Goal: Information Seeking & Learning: Learn about a topic

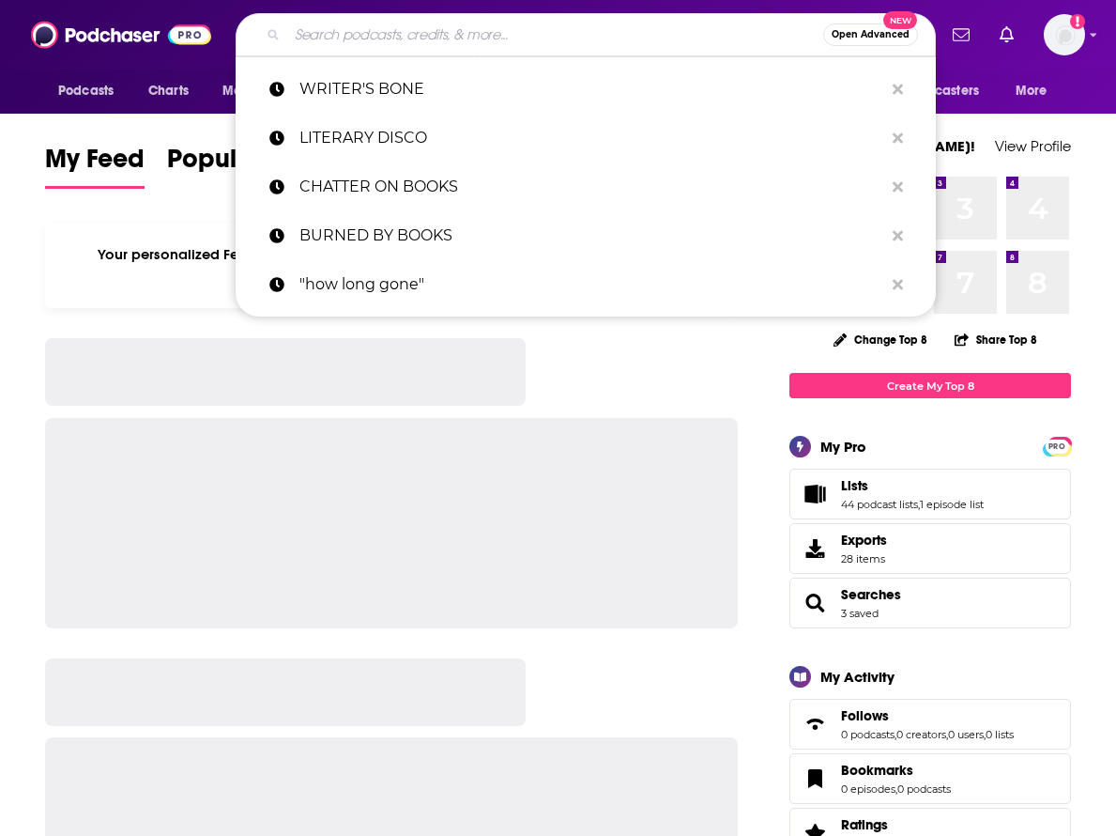
click at [421, 22] on input "Search podcasts, credits, & more..." at bounding box center [555, 35] width 536 height 30
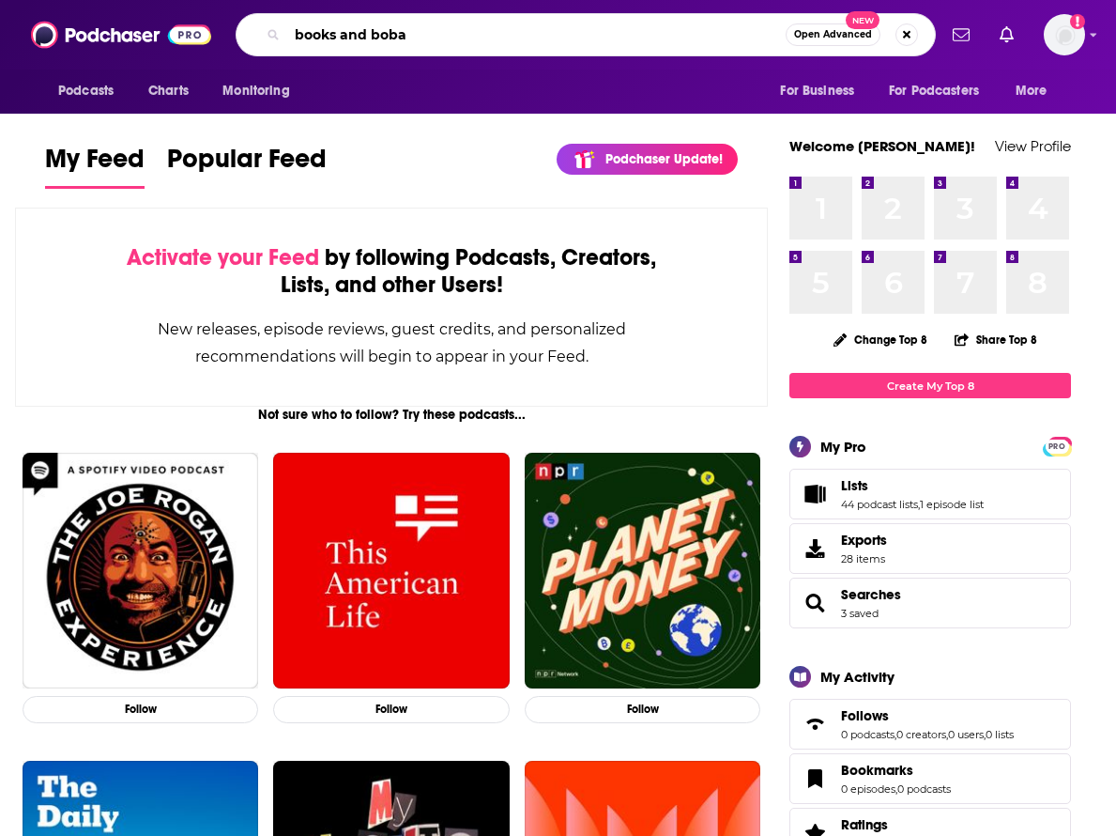
type input "books and boba"
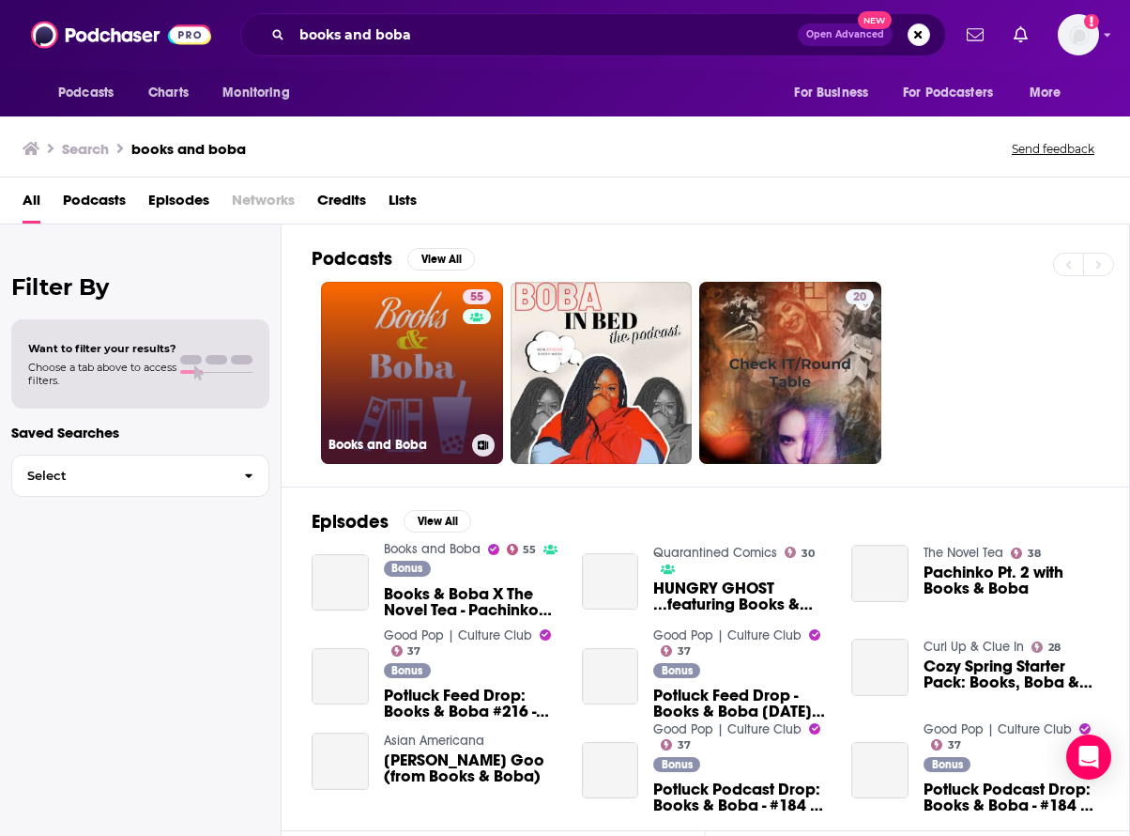
click at [479, 395] on div "55" at bounding box center [479, 361] width 33 height 145
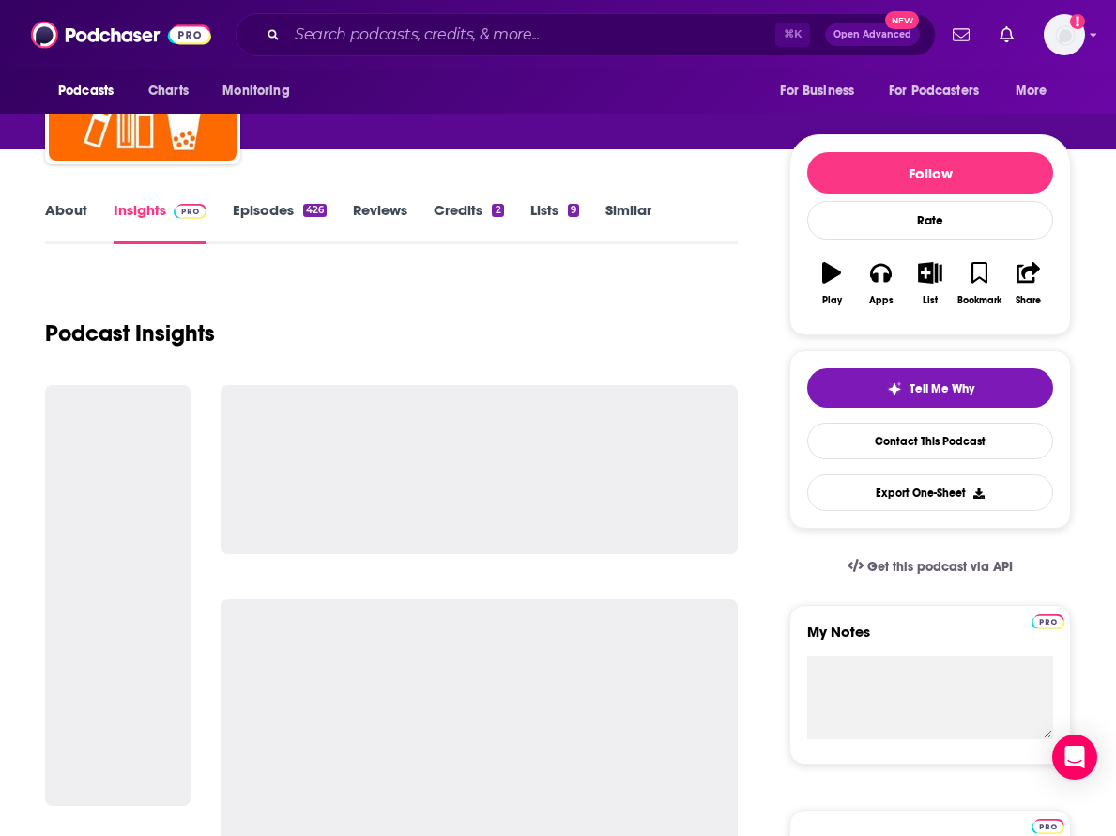
scroll to position [158, 0]
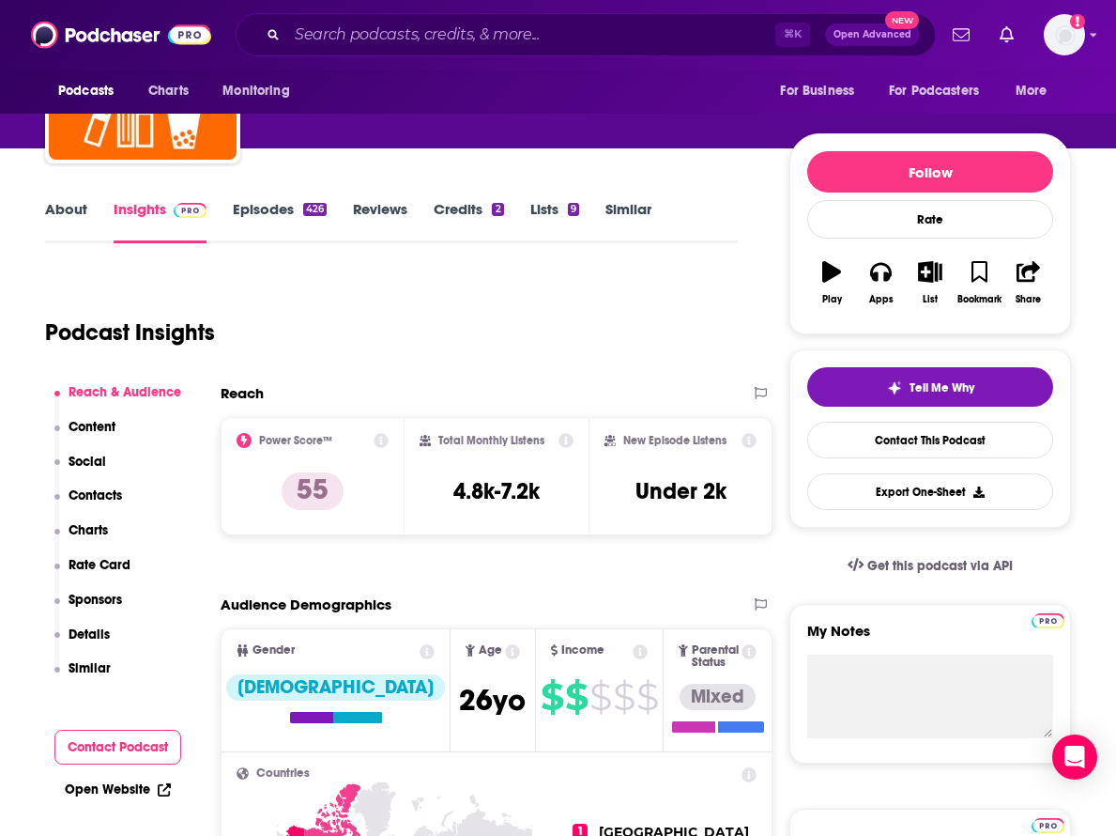
click at [111, 499] on p "Contacts" at bounding box center [96, 495] width 54 height 16
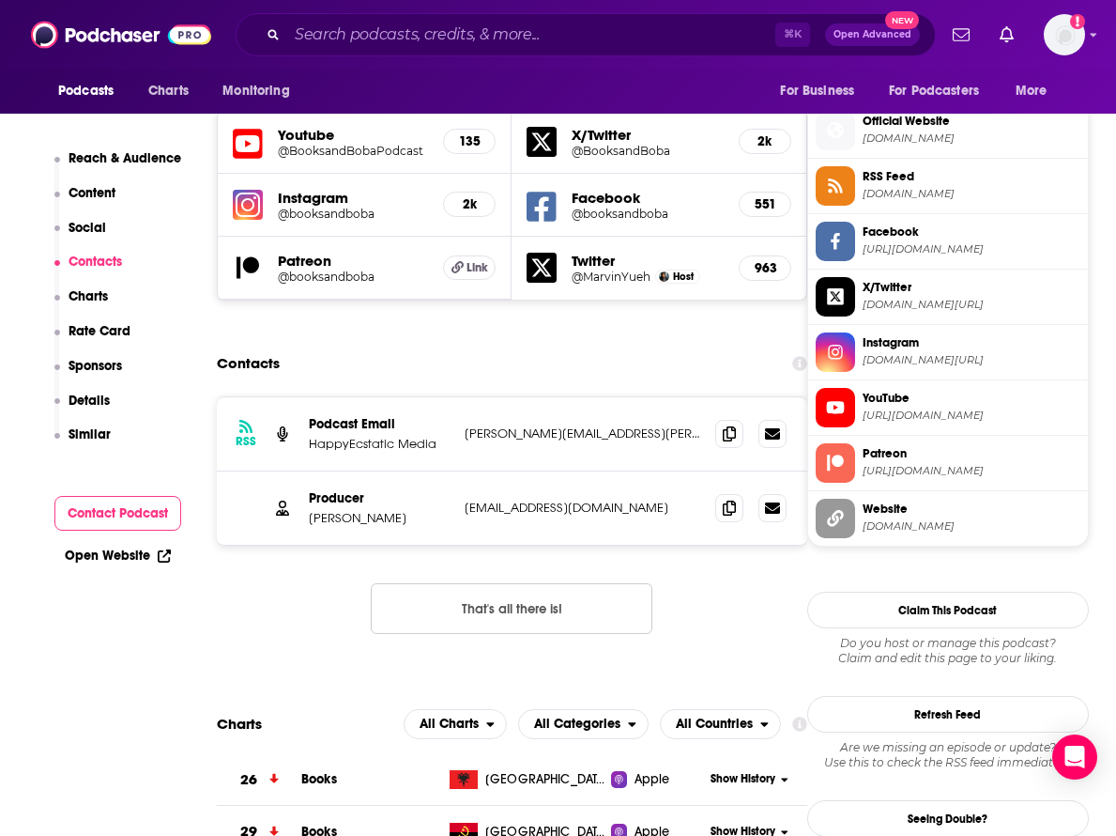
scroll to position [1657, 4]
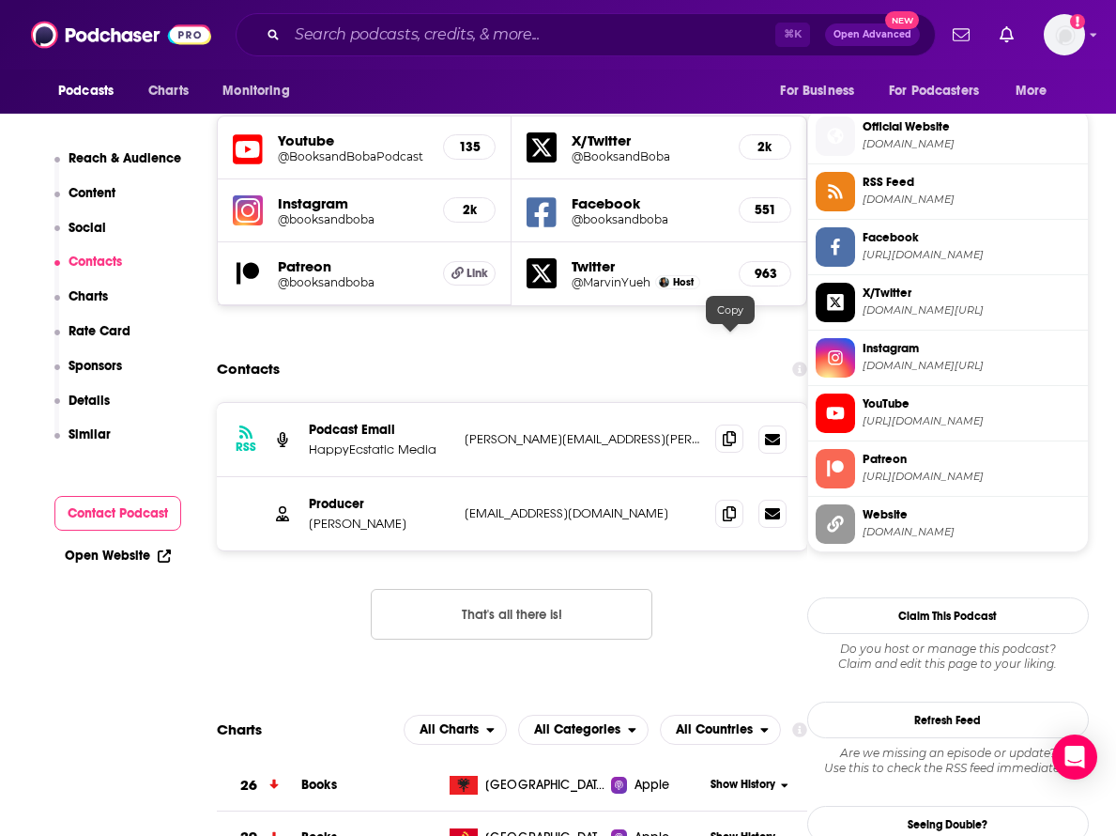
click at [723, 424] on span at bounding box center [729, 438] width 28 height 28
click at [722, 499] on span at bounding box center [729, 513] width 28 height 28
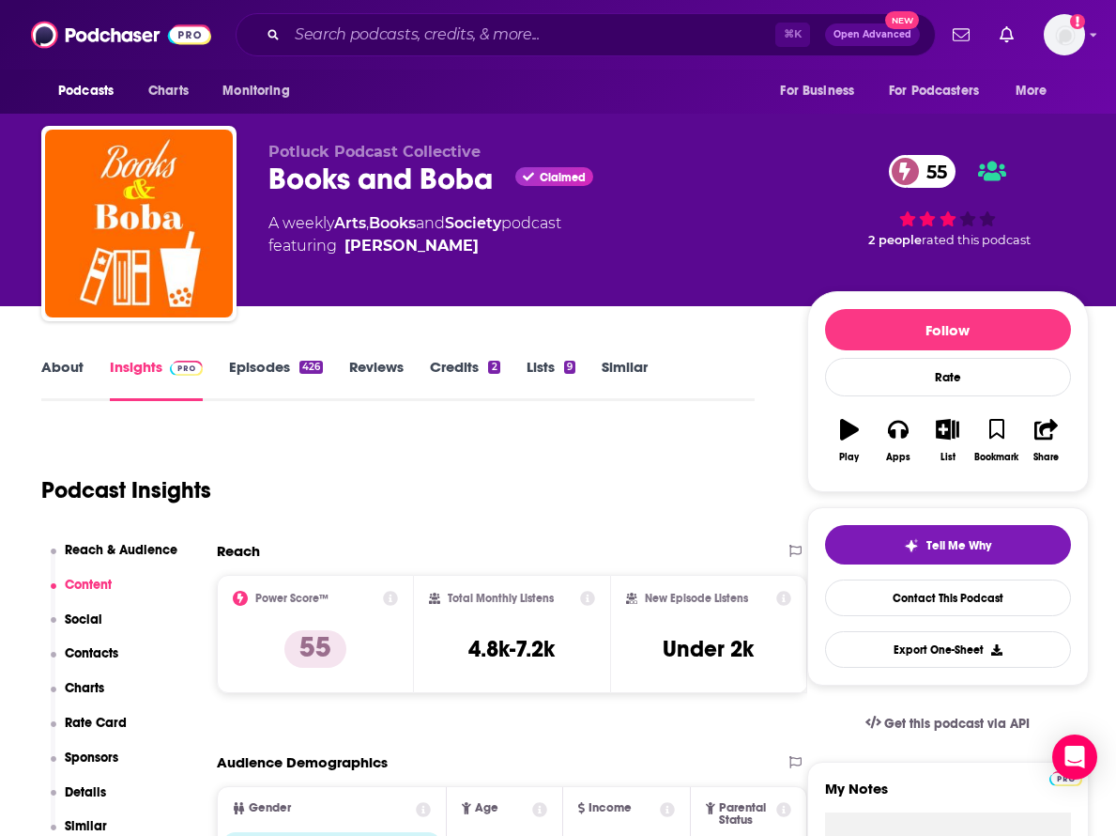
scroll to position [0, 4]
click at [486, 227] on link "Society" at bounding box center [473, 223] width 56 height 18
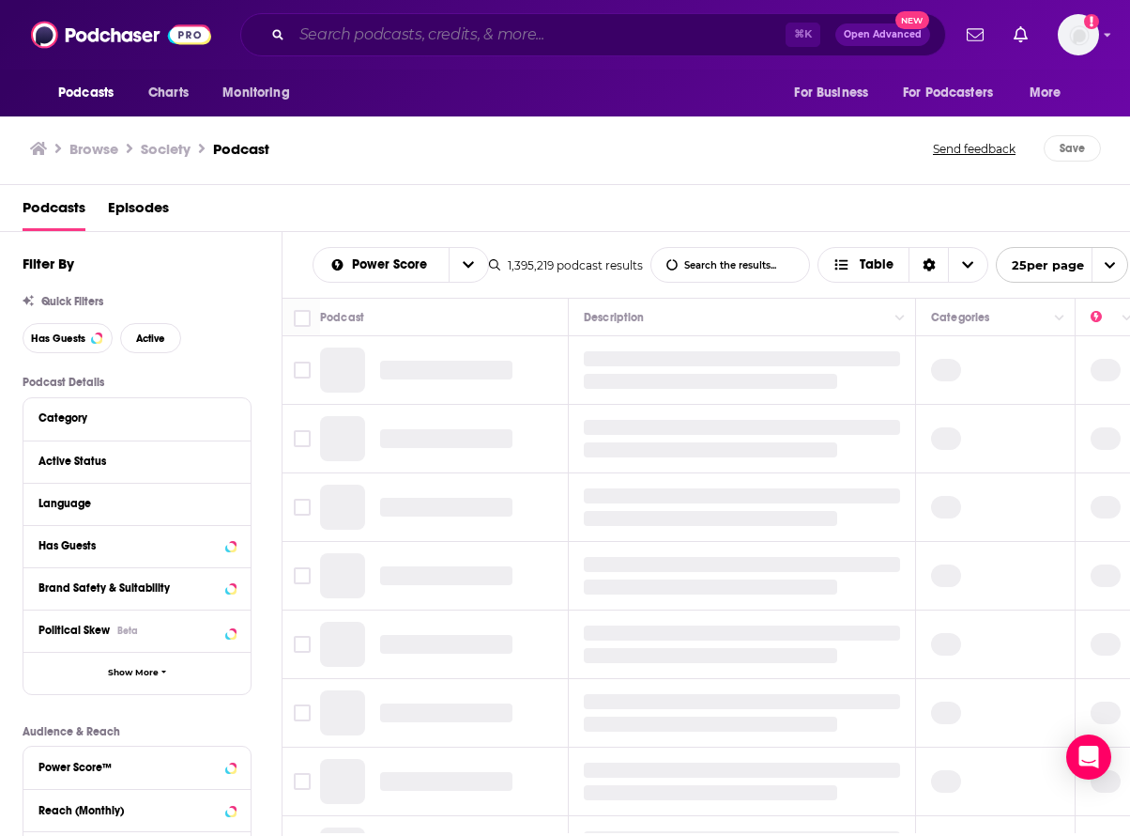
click at [392, 30] on input "Search podcasts, credits, & more..." at bounding box center [539, 35] width 494 height 30
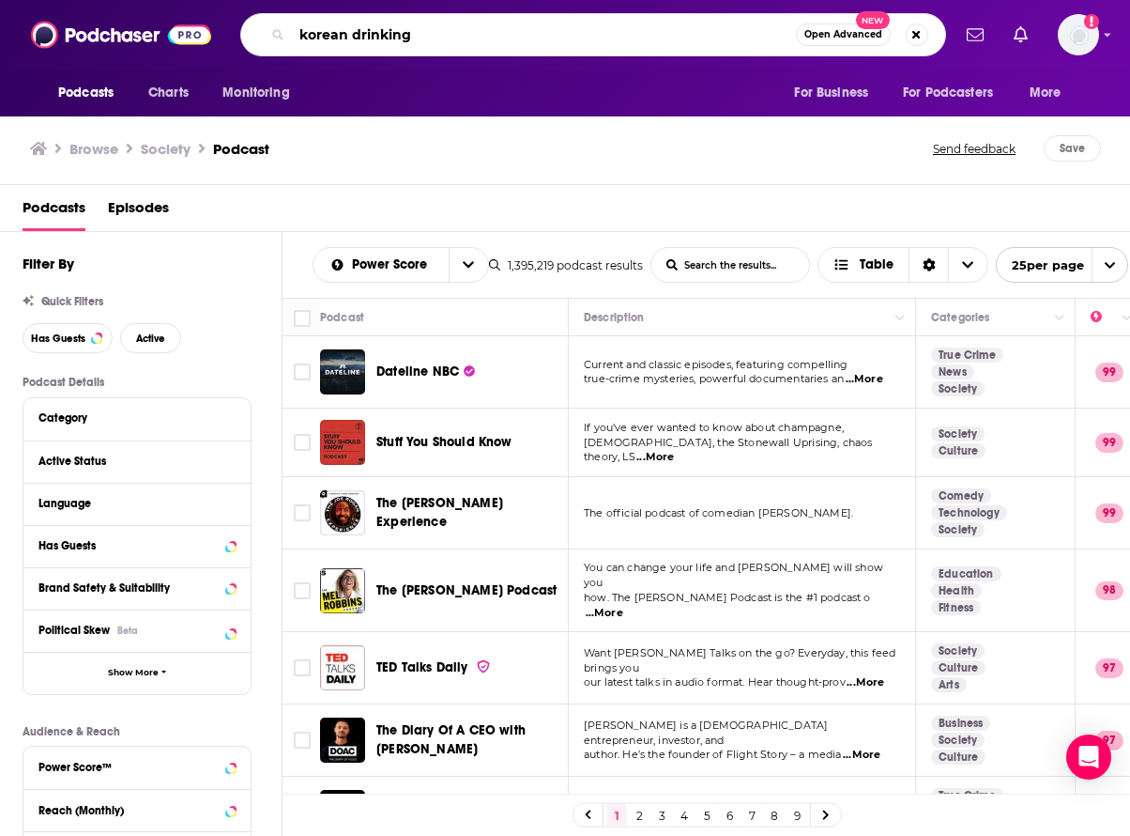
type input "korean drinking"
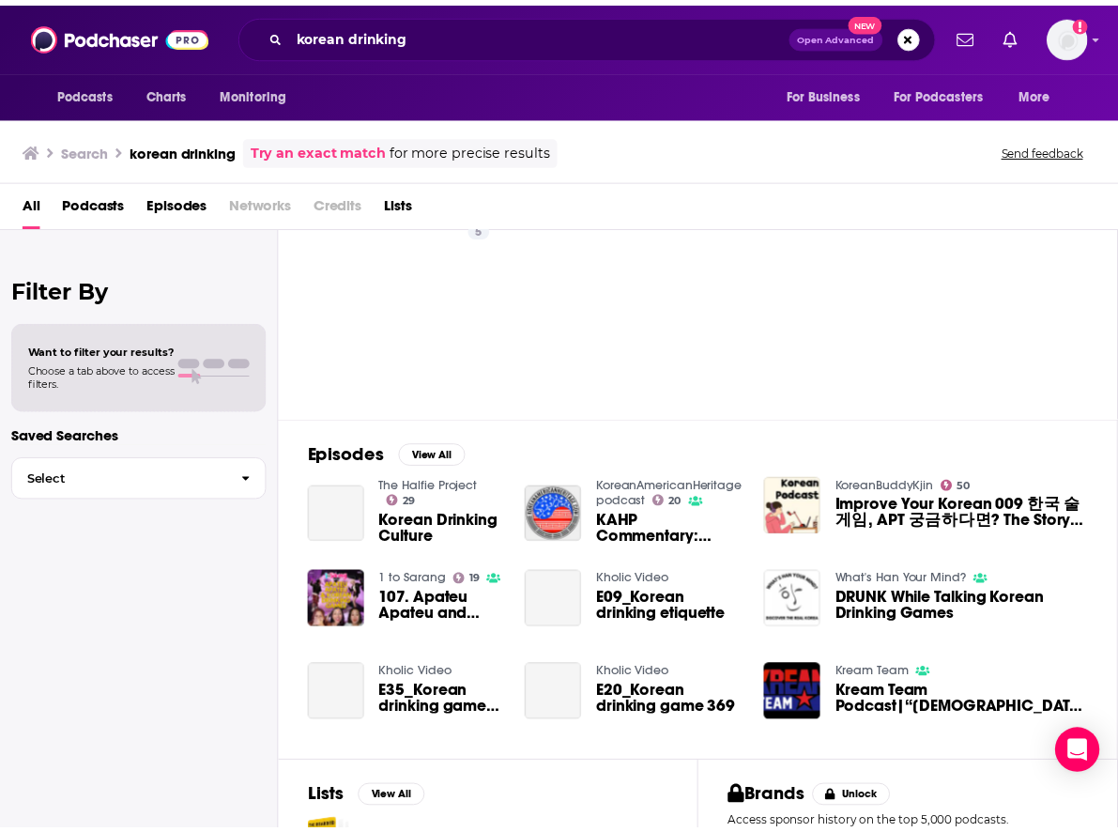
scroll to position [112, 0]
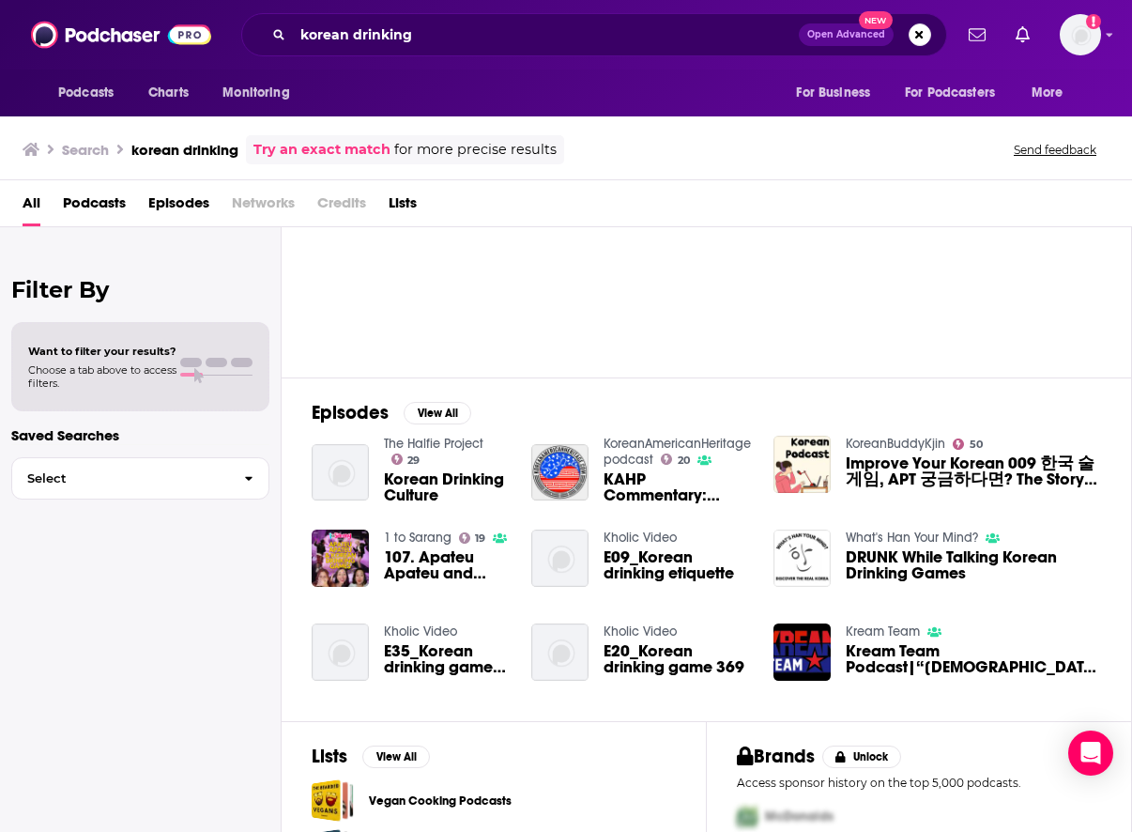
click at [415, 449] on link "The Halfie Project" at bounding box center [434, 444] width 100 height 16
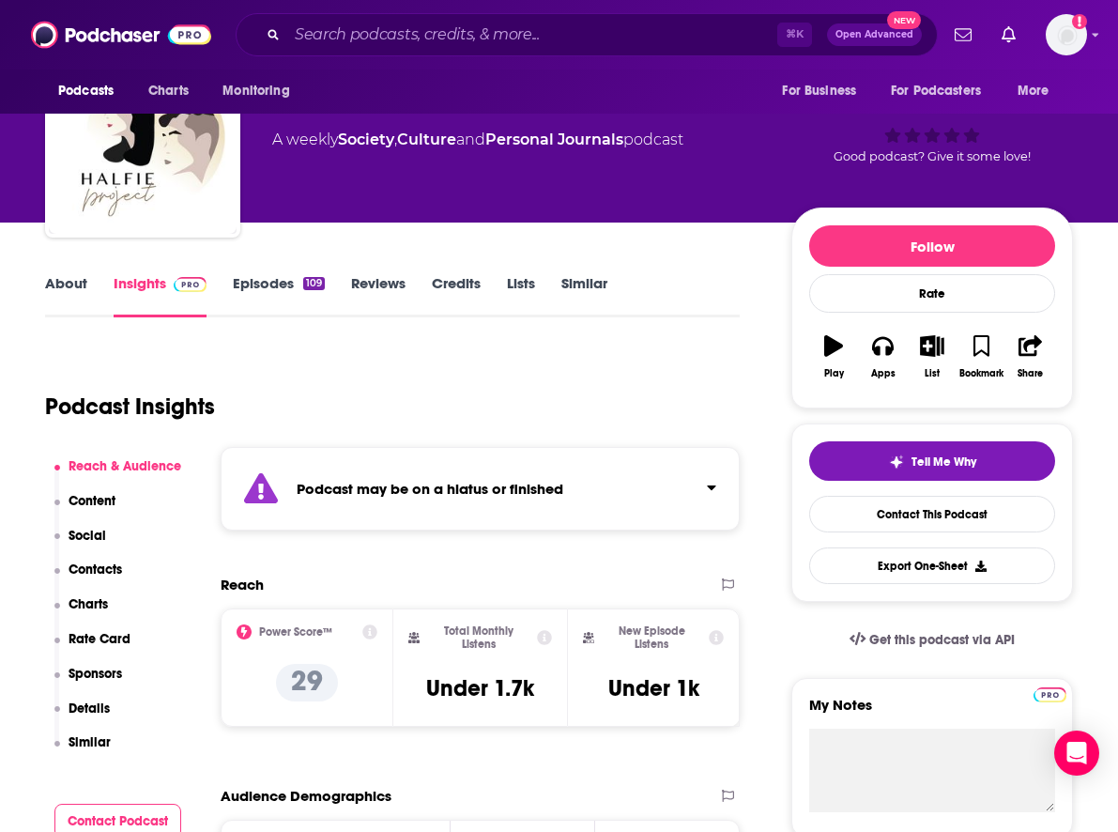
scroll to position [100, 0]
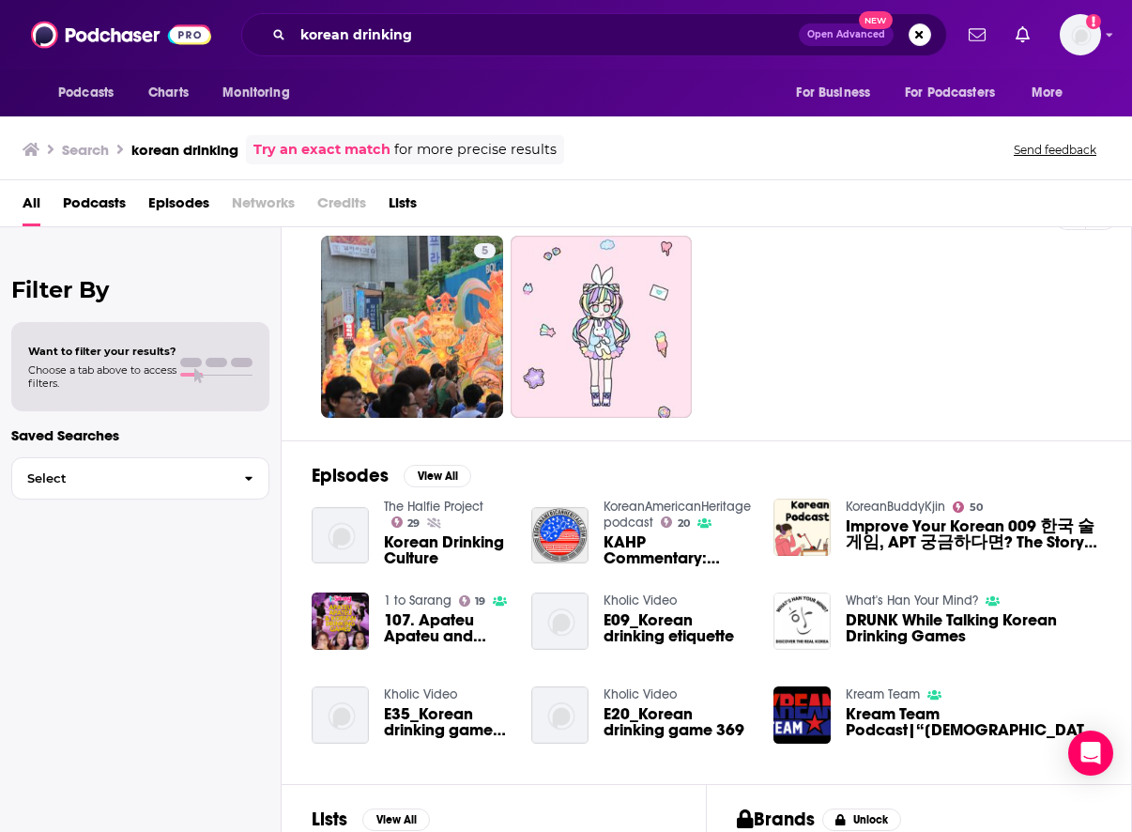
scroll to position [60, 0]
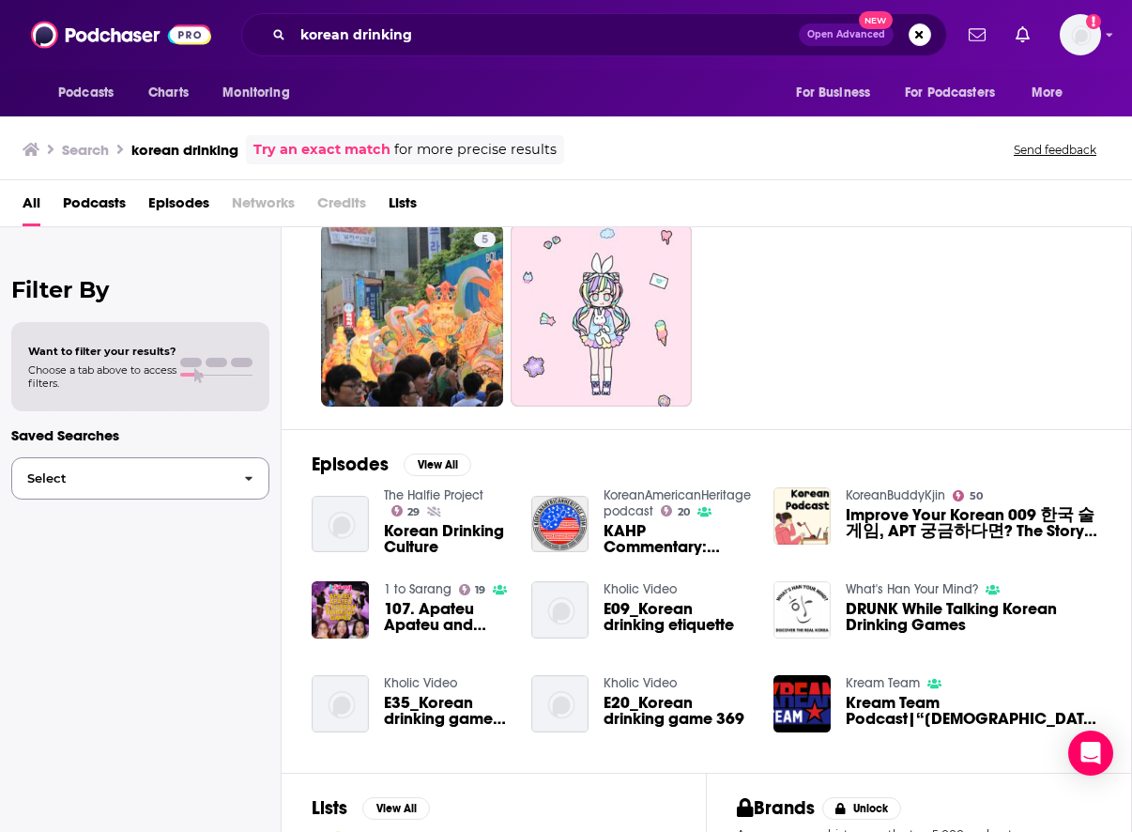
click at [146, 467] on button "Select" at bounding box center [140, 478] width 258 height 42
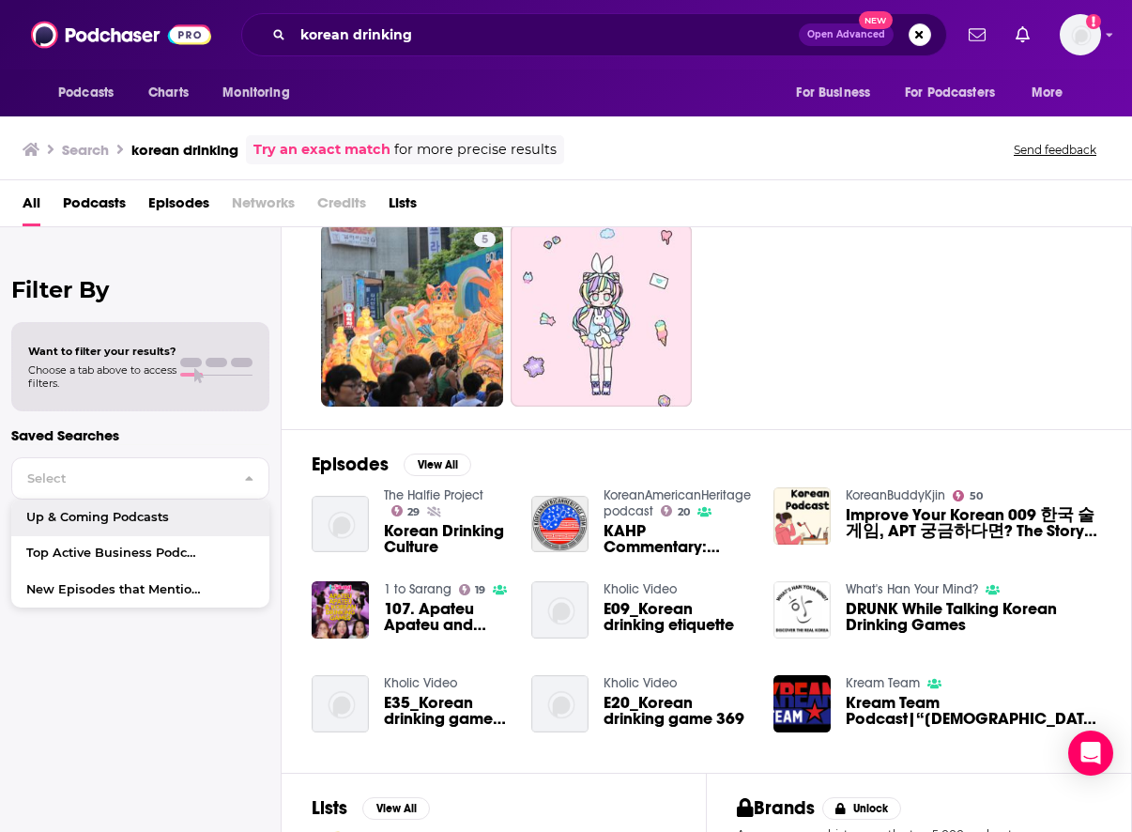
click at [72, 700] on div "Filter By Want to filter your results? Choose a tab above to access filters. Sa…" at bounding box center [141, 643] width 282 height 832
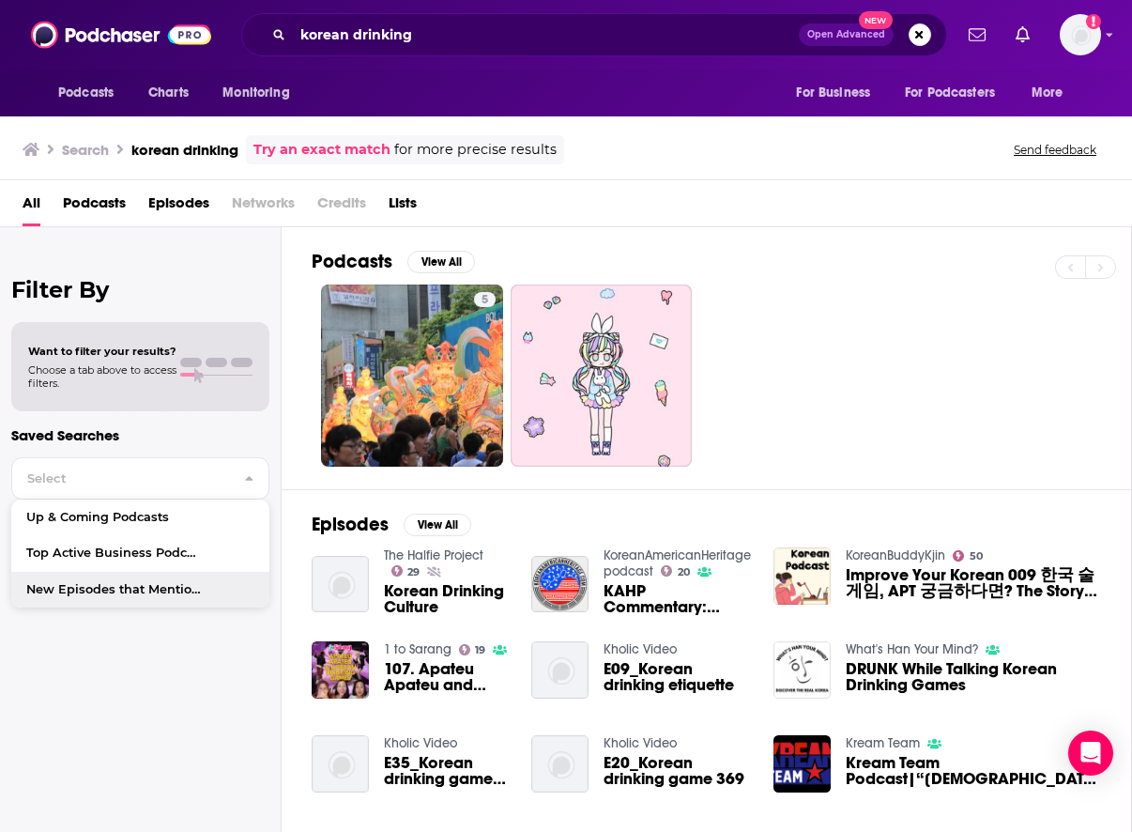
scroll to position [0, 0]
click at [403, 30] on input "korean drinking" at bounding box center [546, 35] width 506 height 30
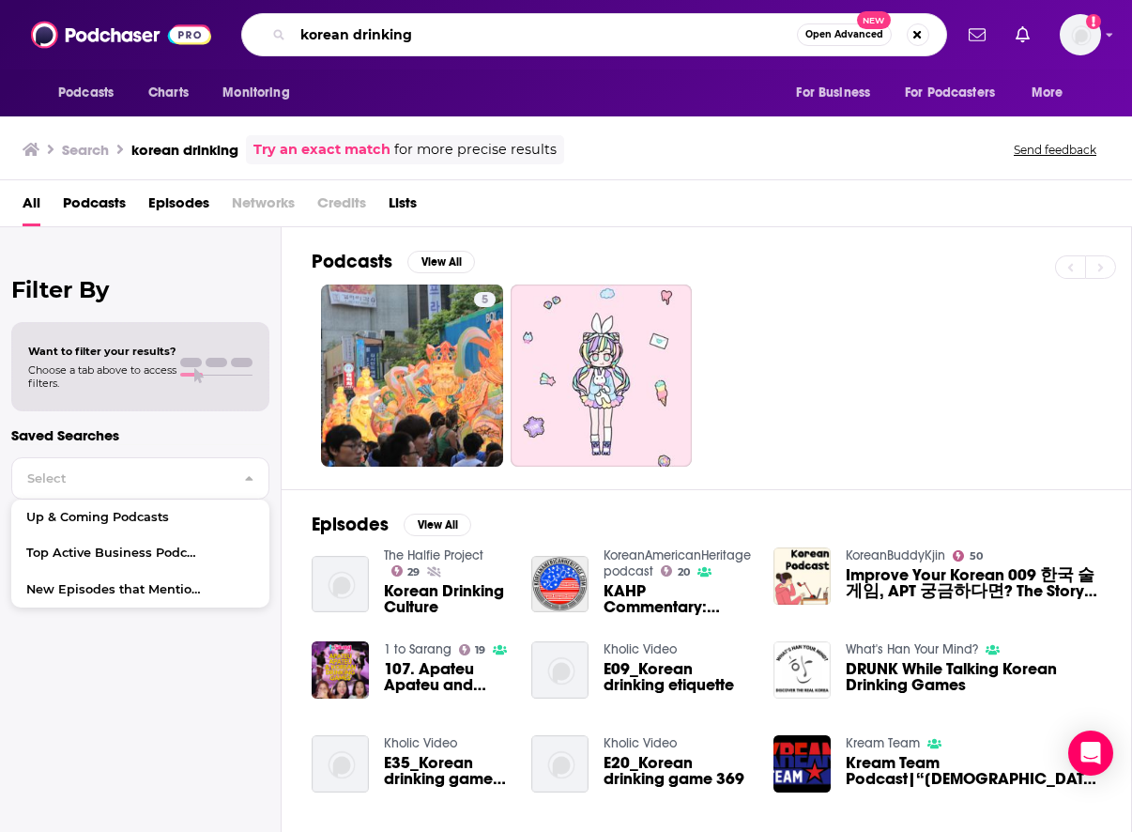
click at [403, 30] on input "korean drinking" at bounding box center [545, 35] width 504 height 30
click at [396, 29] on input "korean drinking" at bounding box center [545, 35] width 504 height 30
type input "food and beverage"
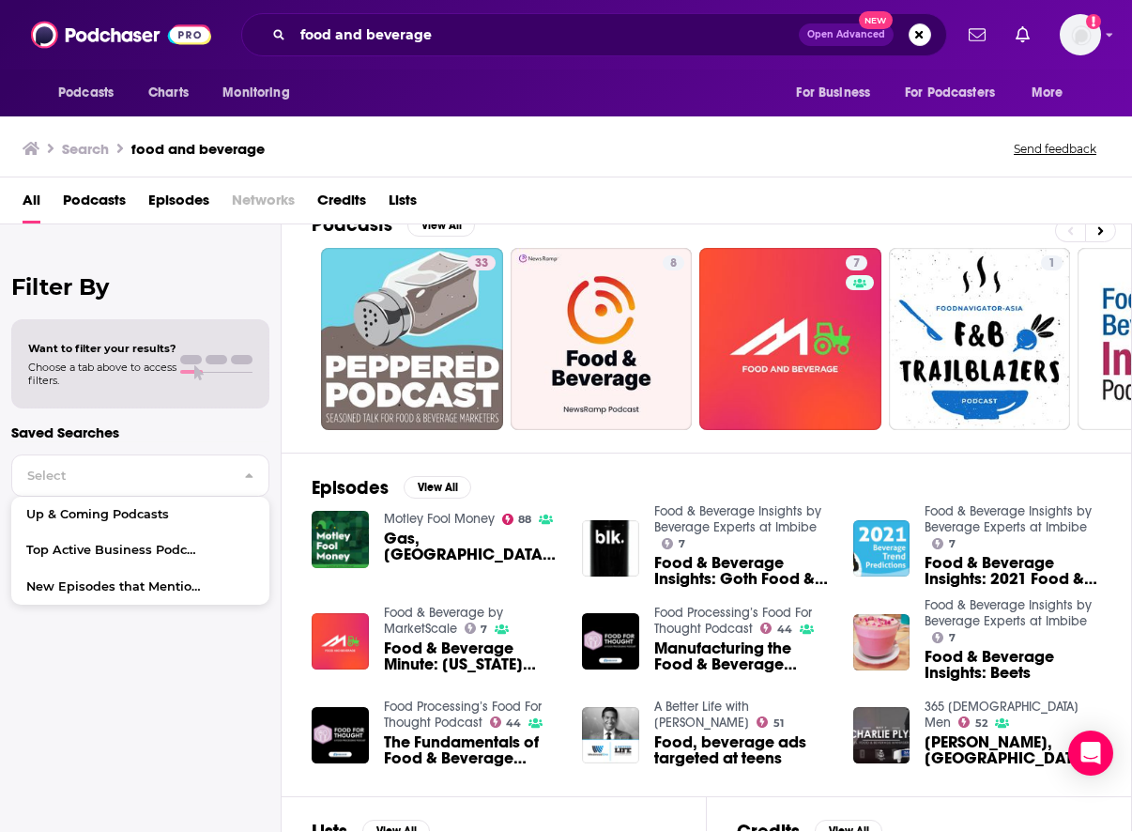
scroll to position [32, 0]
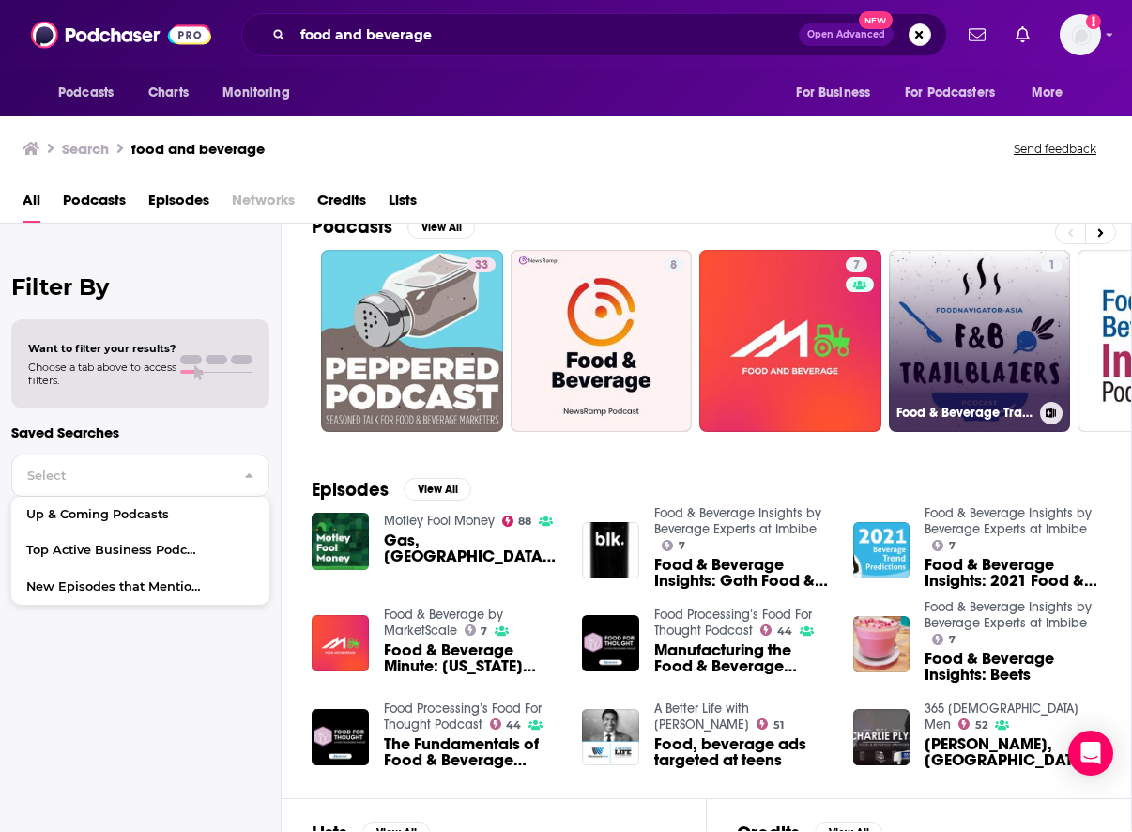
click at [1005, 350] on link "1 Food & Beverage Trailblazers" at bounding box center [980, 341] width 182 height 182
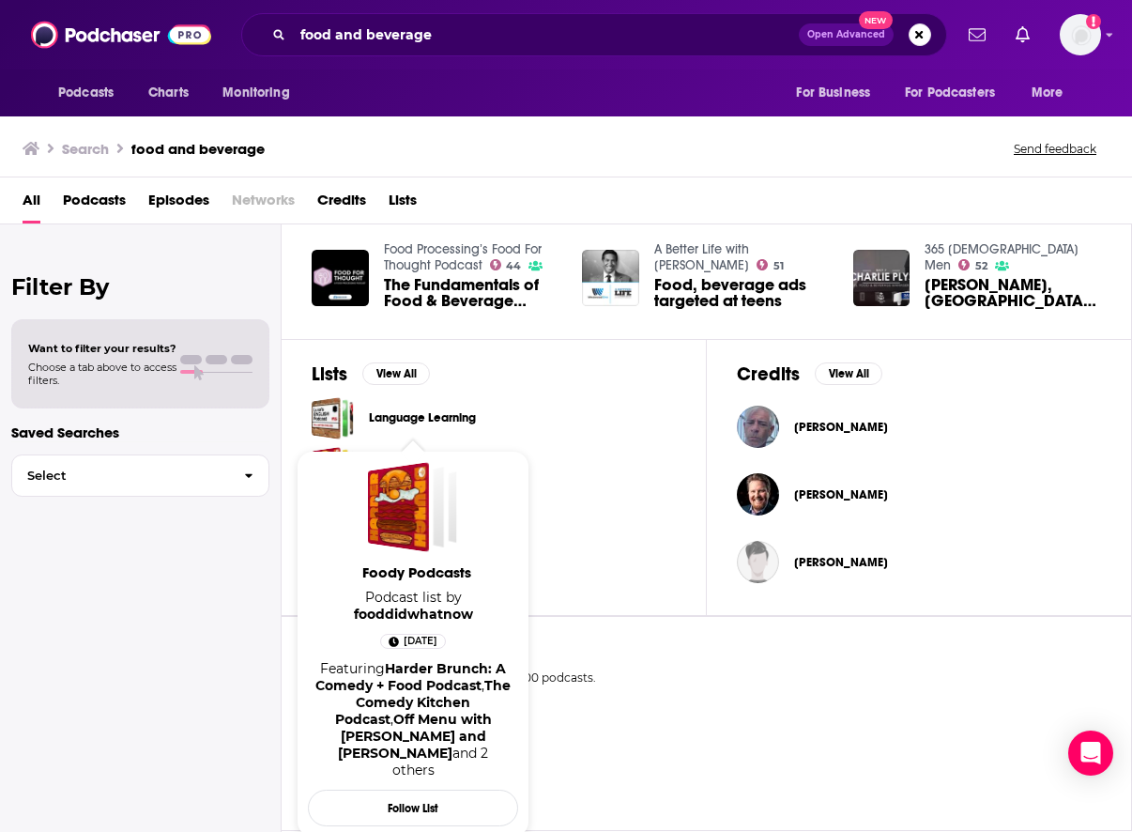
click at [435, 464] on span "Foody Podcasts" at bounding box center [413, 507] width 90 height 90
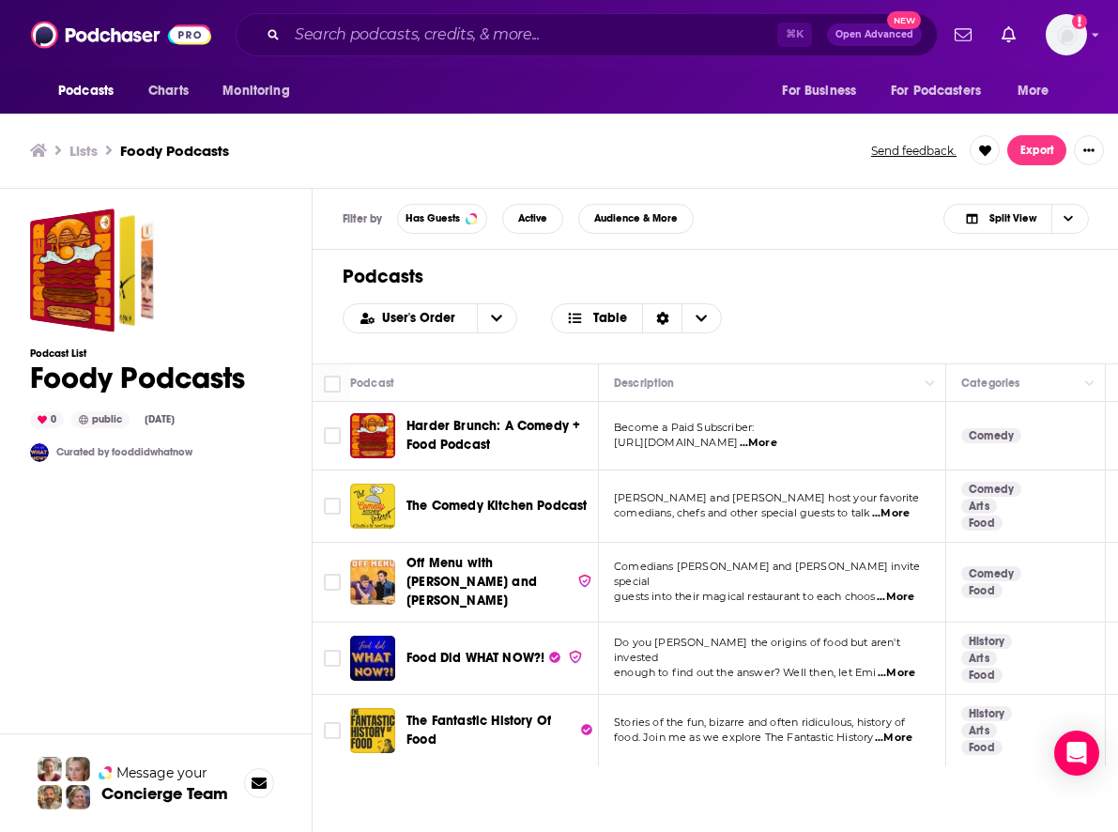
scroll to position [6, 0]
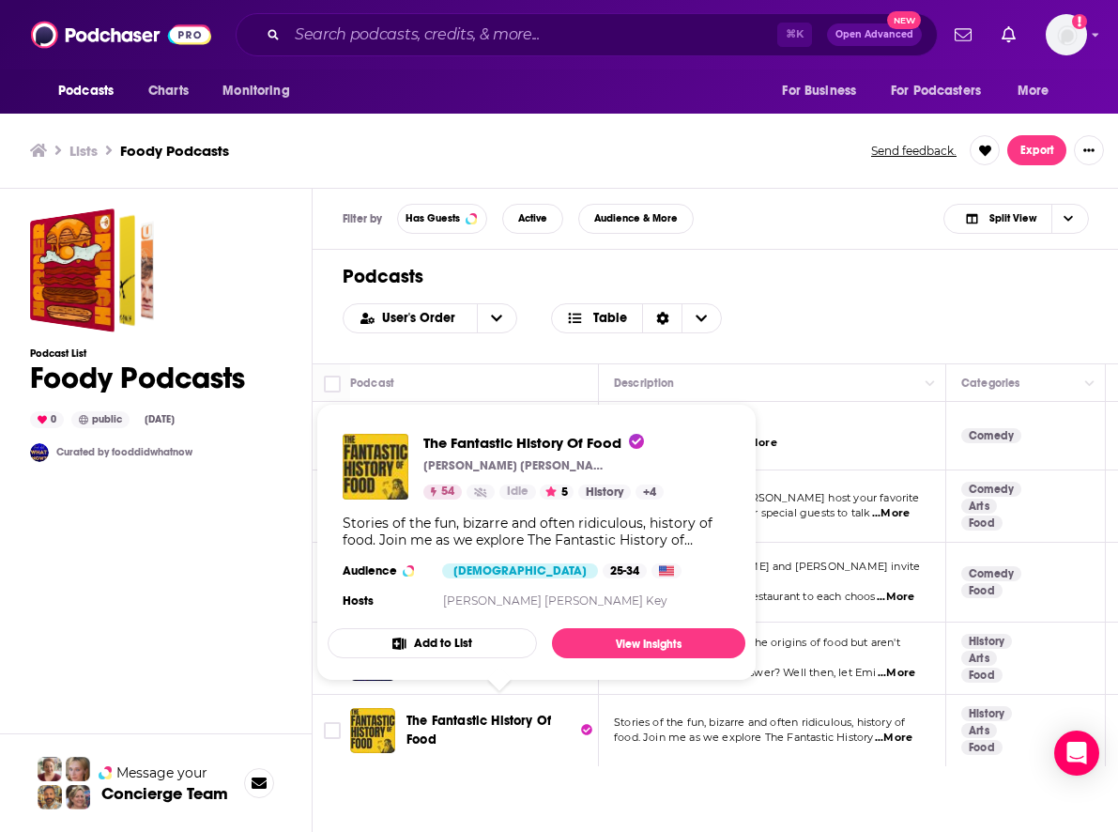
click at [435, 713] on span "The Fantastic History Of Food" at bounding box center [479, 730] width 145 height 35
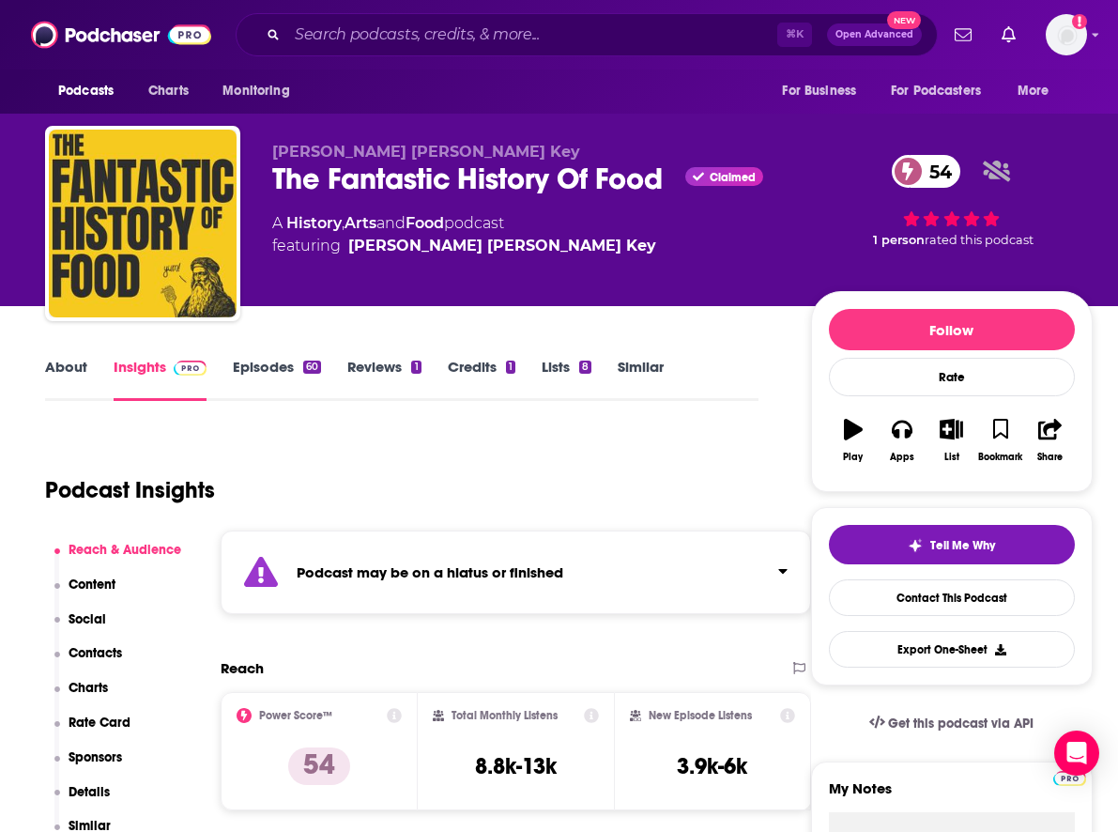
scroll to position [141, 0]
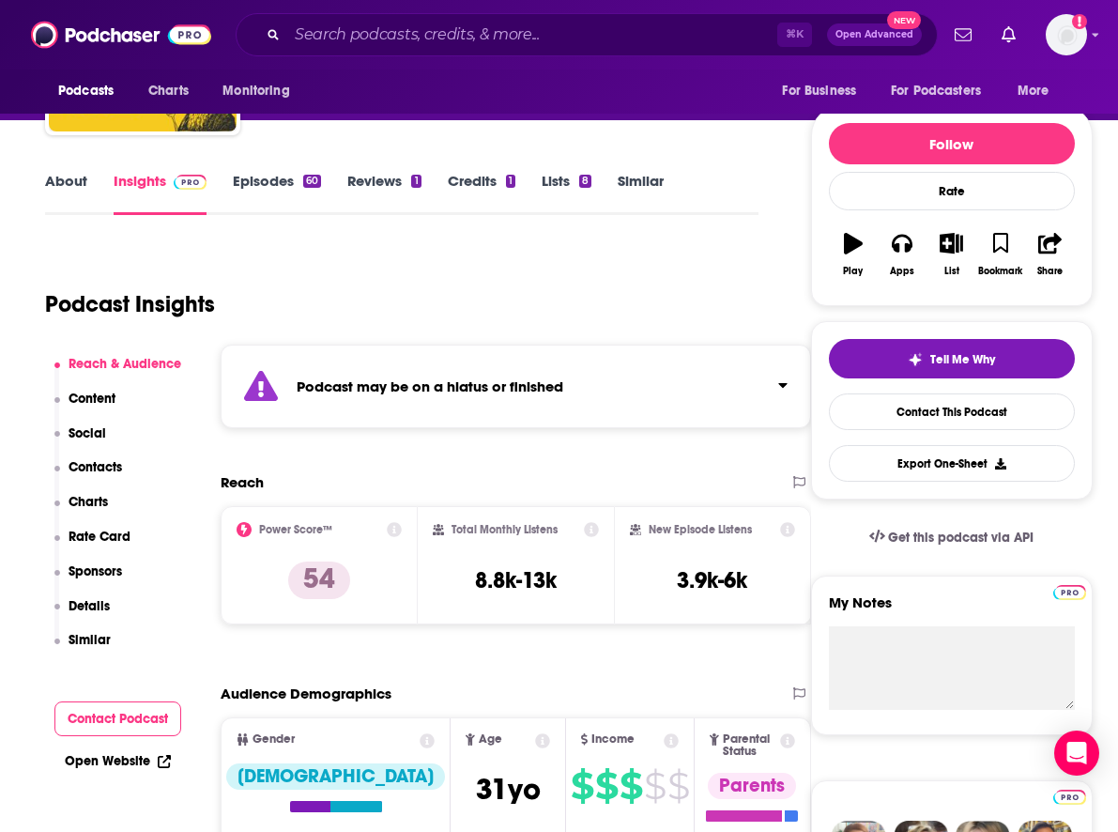
click at [111, 470] on p "Contacts" at bounding box center [96, 467] width 54 height 16
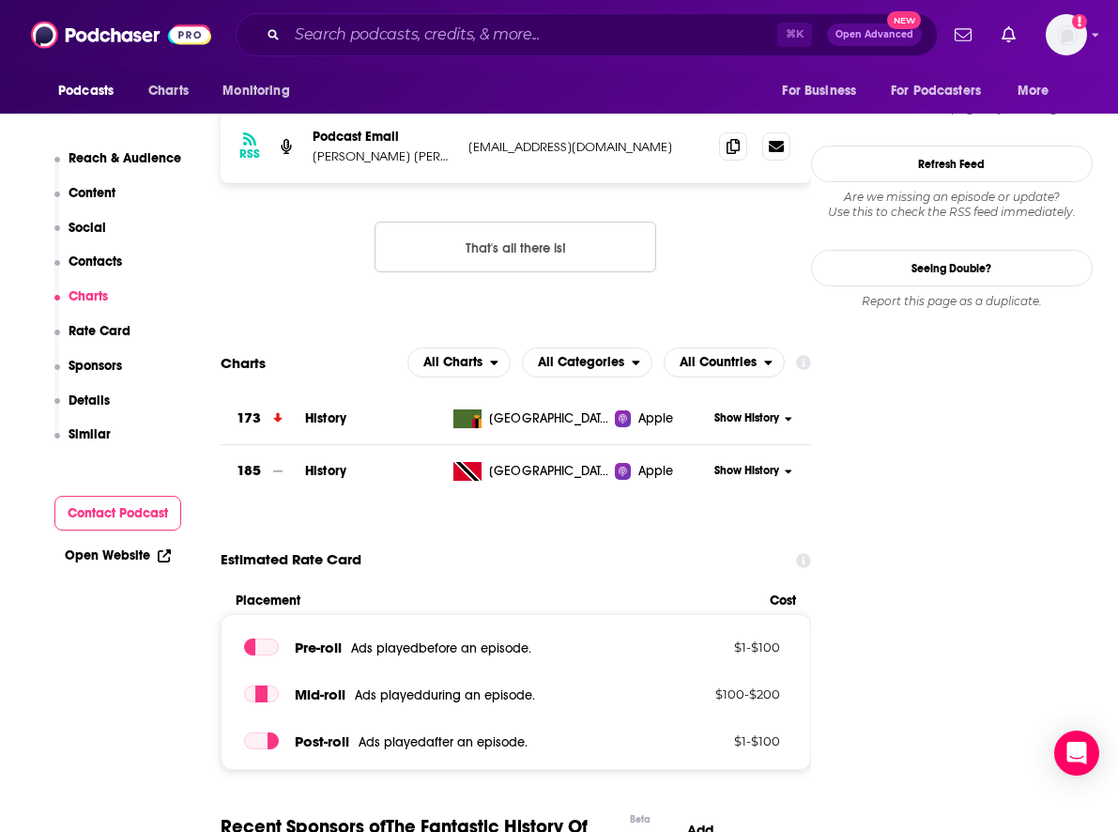
scroll to position [2043, 0]
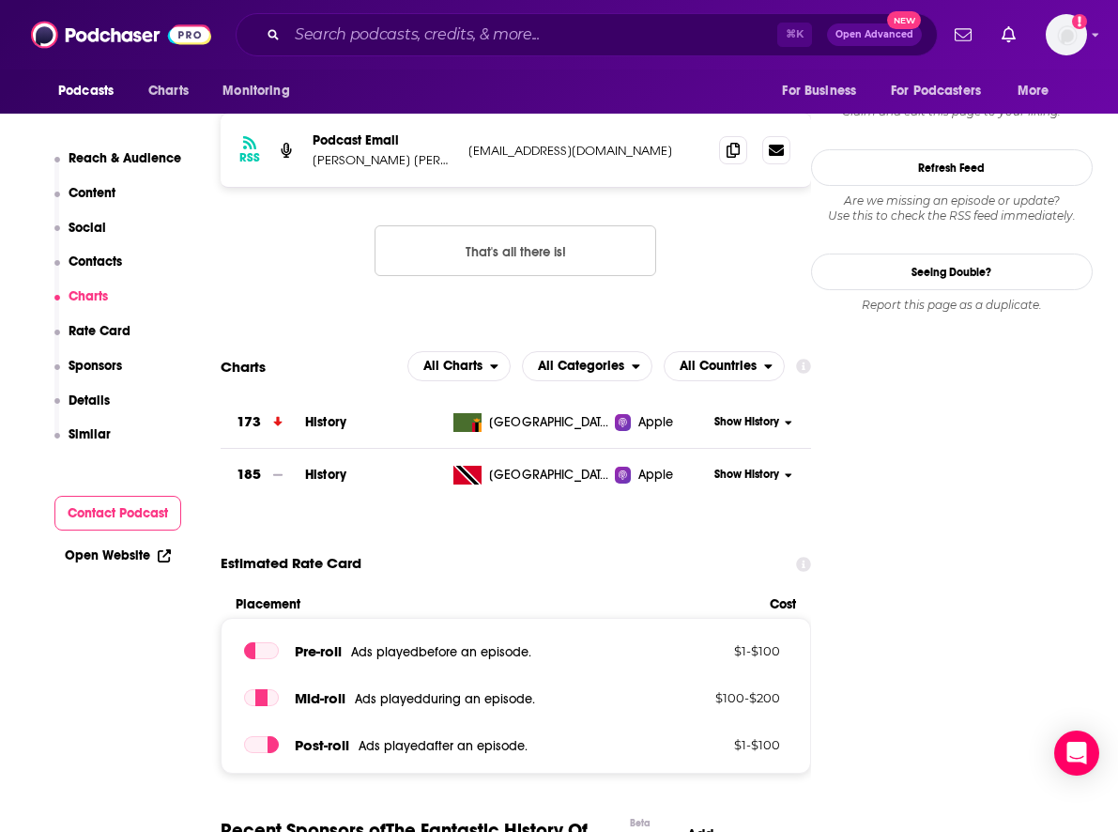
click at [110, 268] on p "Contacts" at bounding box center [96, 262] width 54 height 16
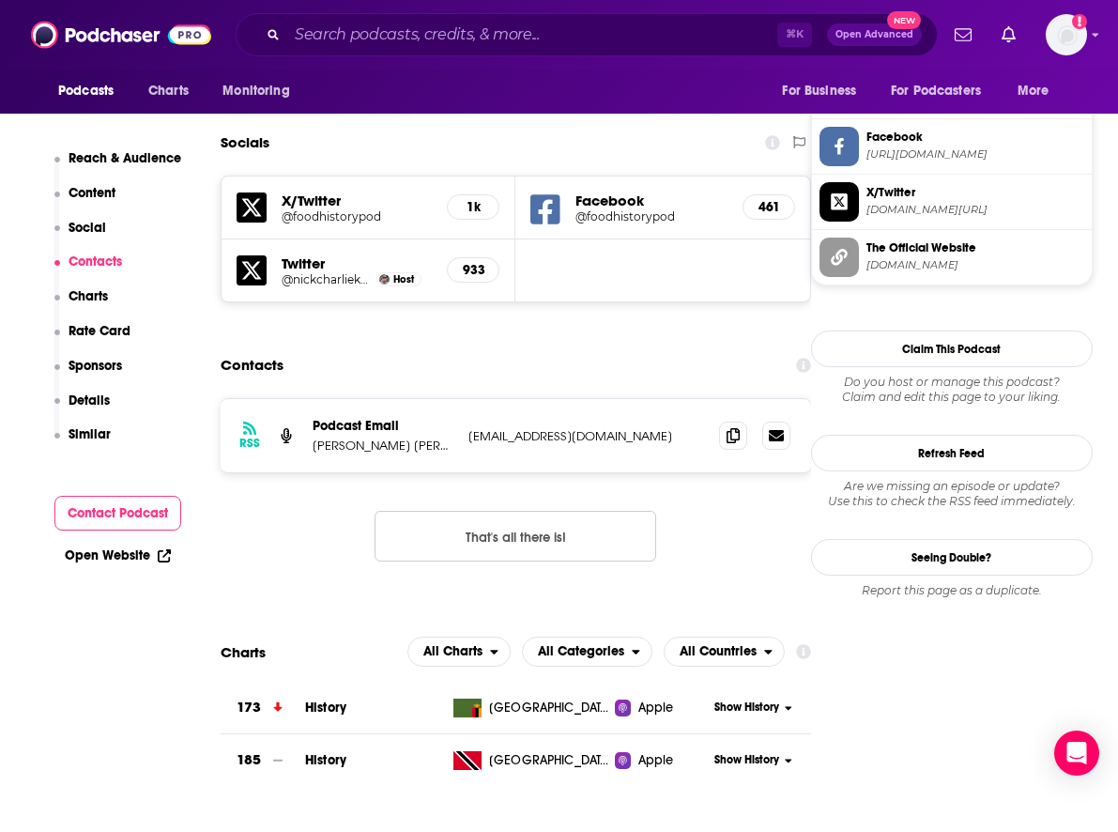
scroll to position [1728, 6]
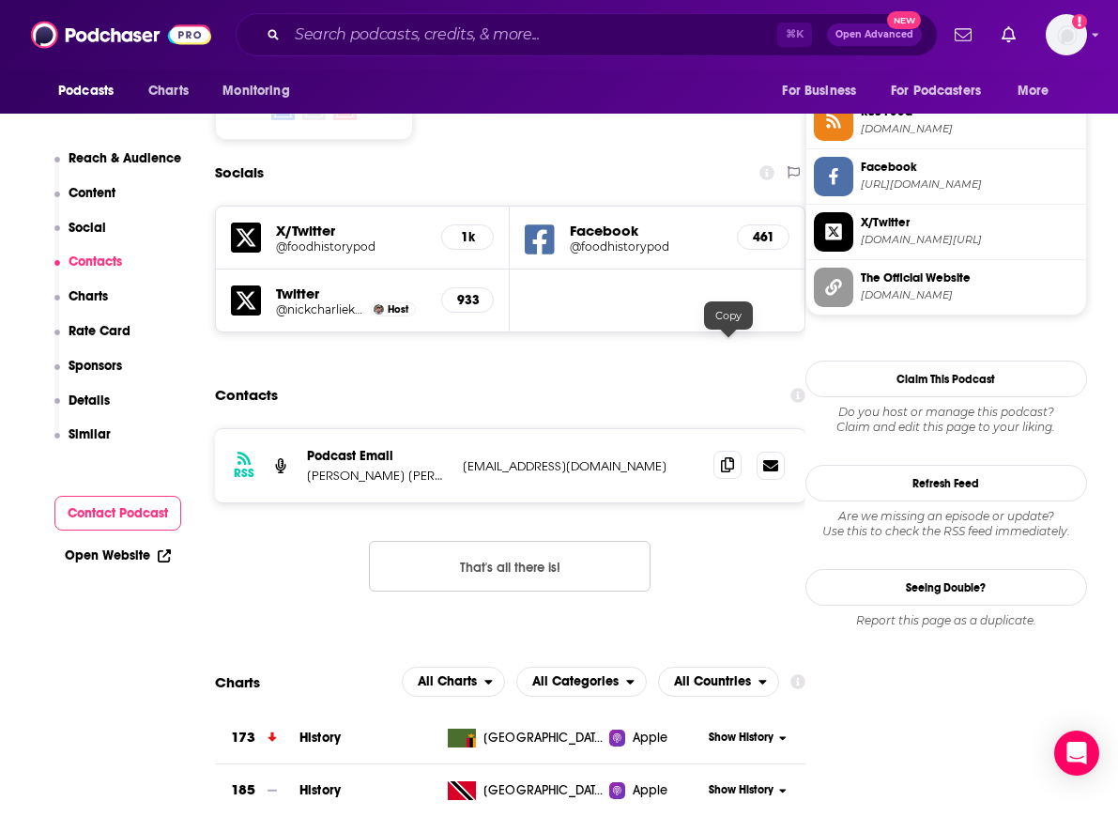
click at [732, 457] on icon at bounding box center [727, 464] width 13 height 15
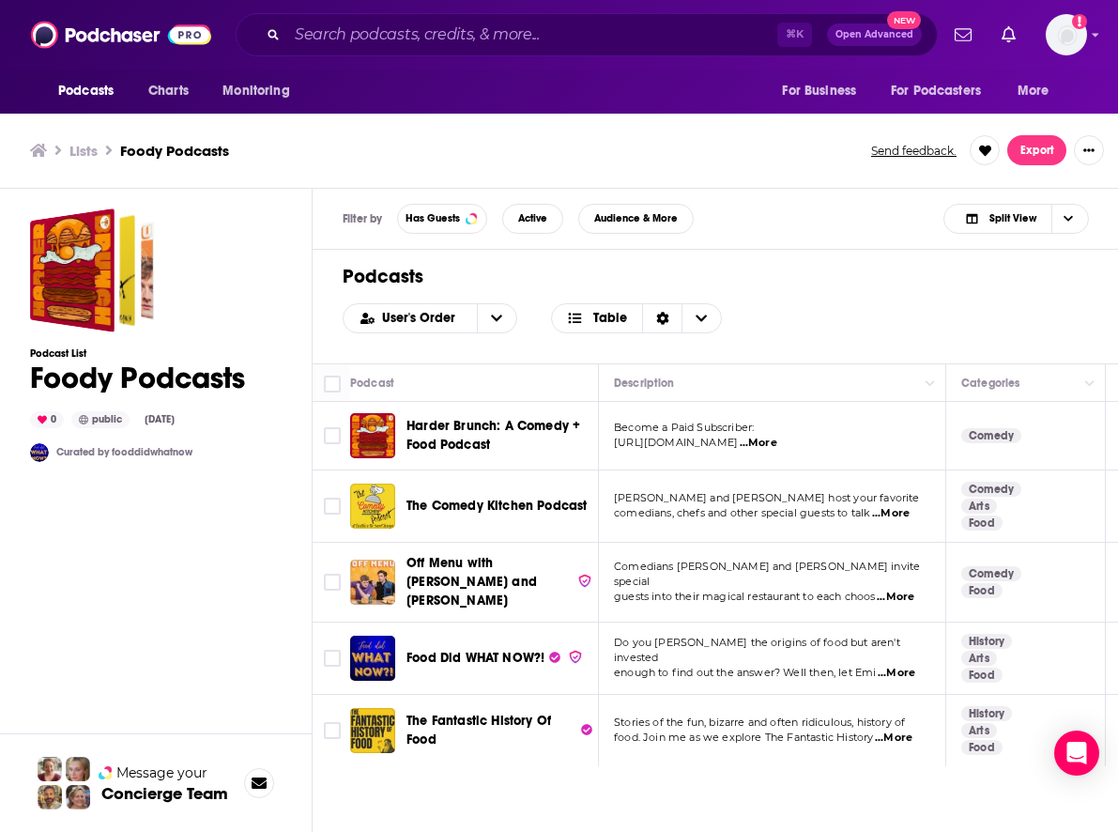
scroll to position [6, 0]
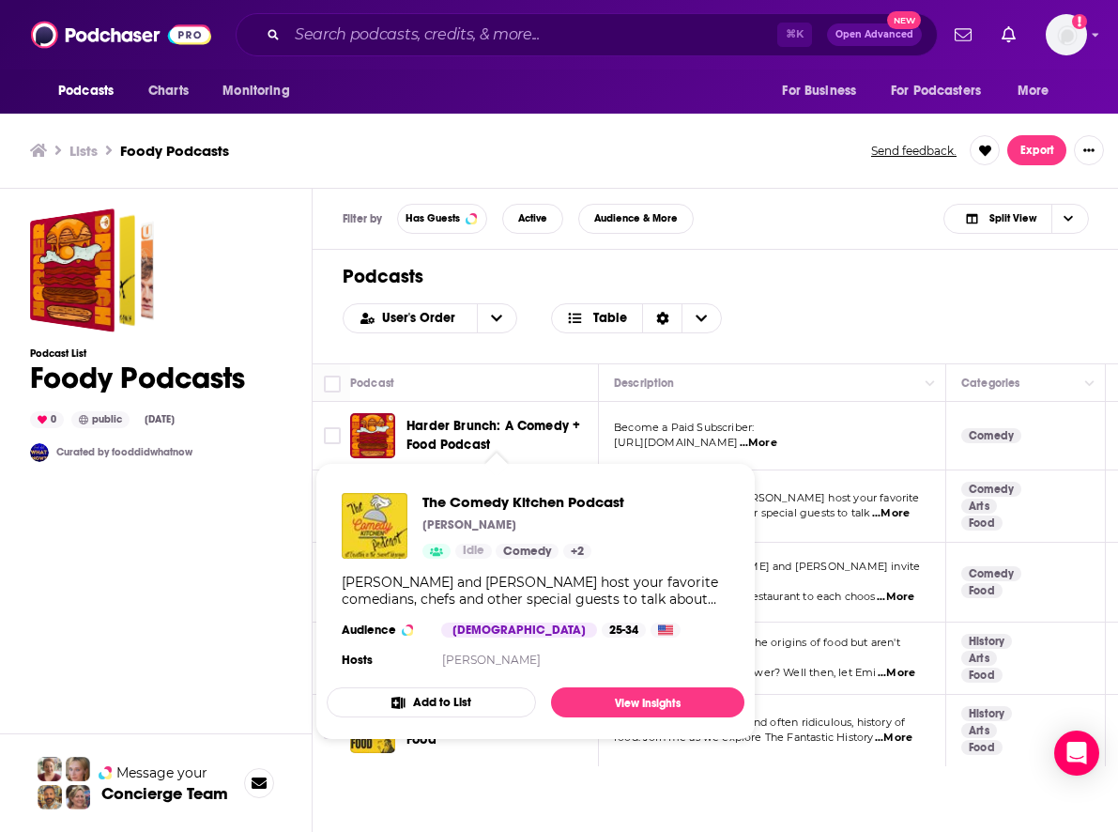
click at [502, 501] on span "The Comedy Kitchen Podcast" at bounding box center [524, 502] width 202 height 18
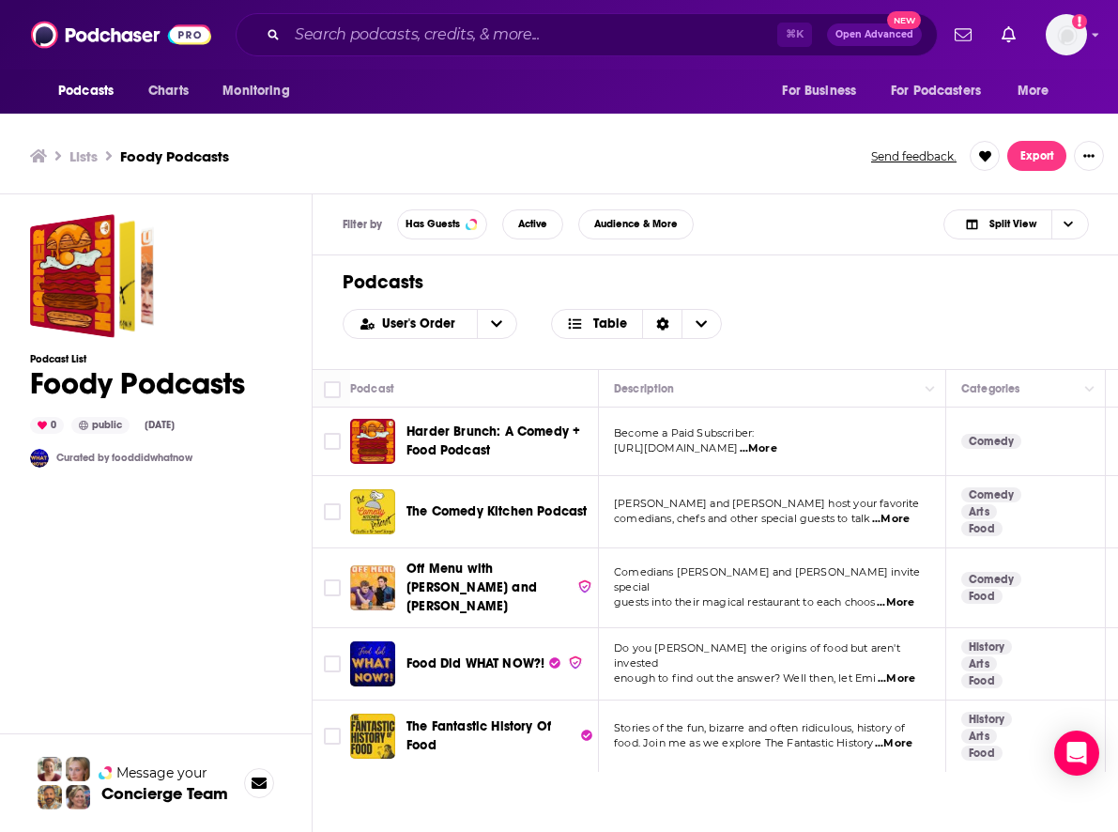
click at [469, 571] on span "Off Menu with [PERSON_NAME] and [PERSON_NAME]" at bounding box center [472, 588] width 131 height 54
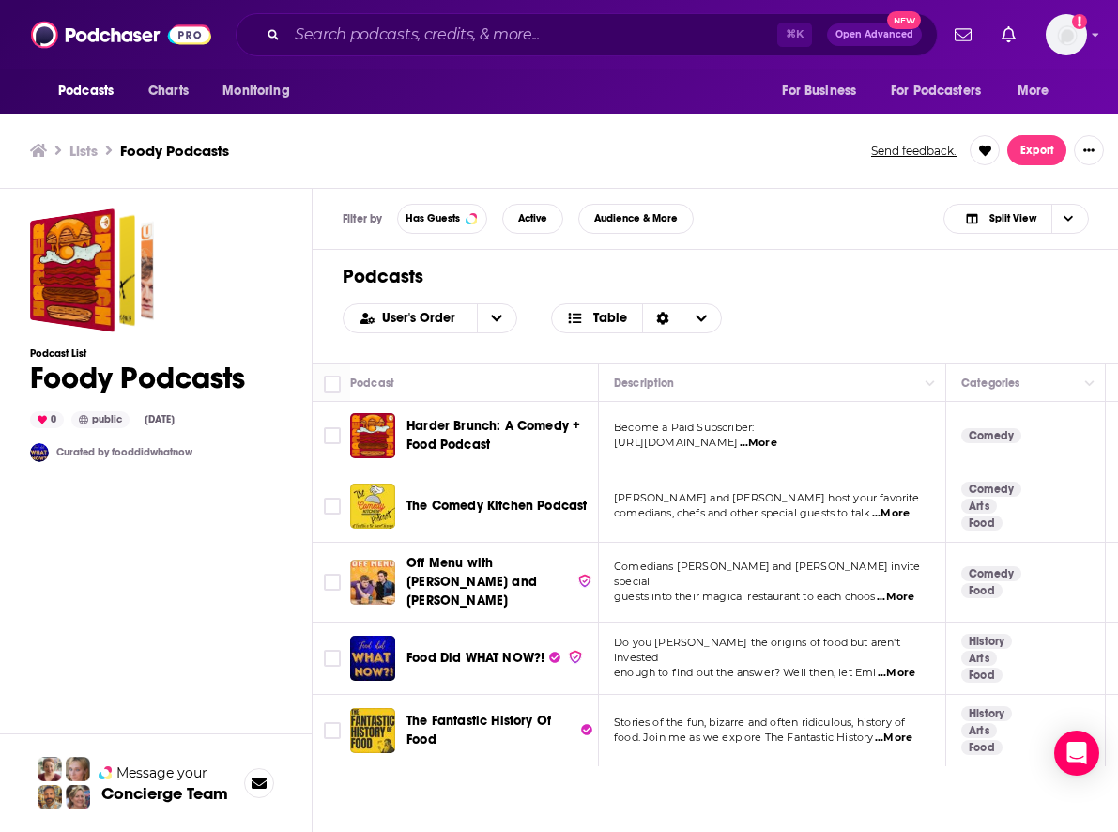
scroll to position [6, 0]
